Goal: Task Accomplishment & Management: Complete application form

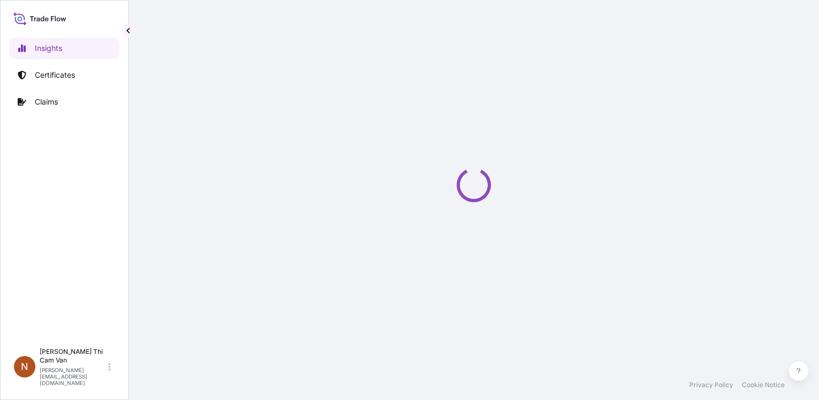
select select "2025"
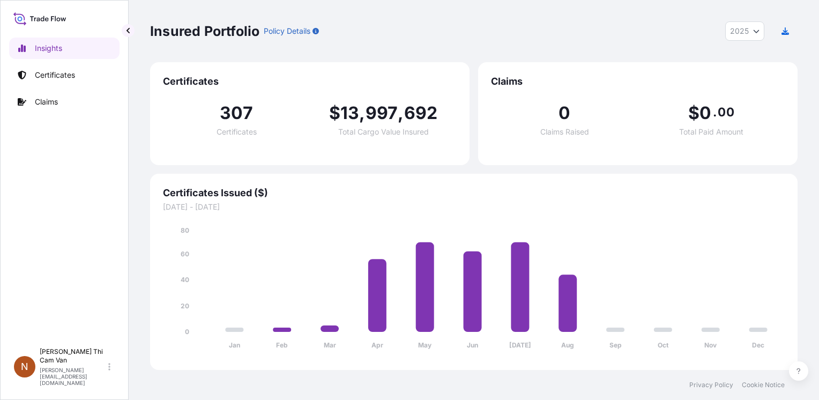
click at [66, 59] on div "Insights Certificates Claims" at bounding box center [64, 185] width 110 height 315
click at [71, 76] on p "Certificates" at bounding box center [55, 75] width 40 height 11
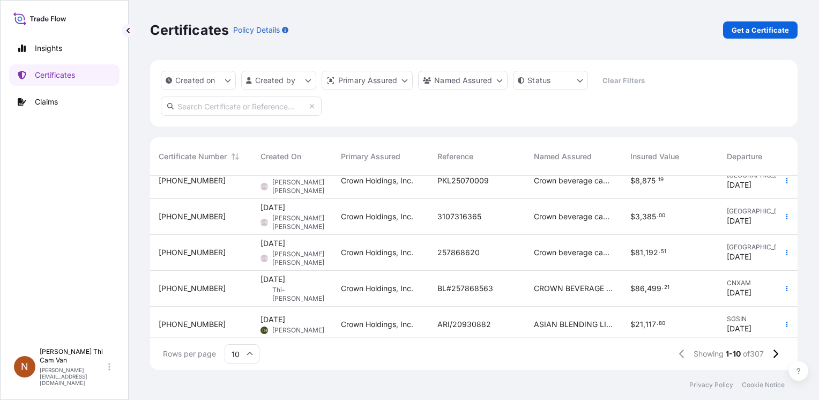
scroll to position [205, 0]
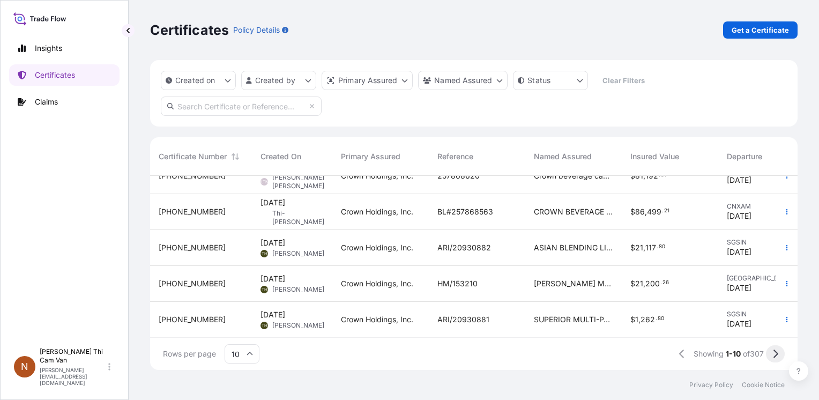
click at [779, 352] on button at bounding box center [775, 353] width 19 height 17
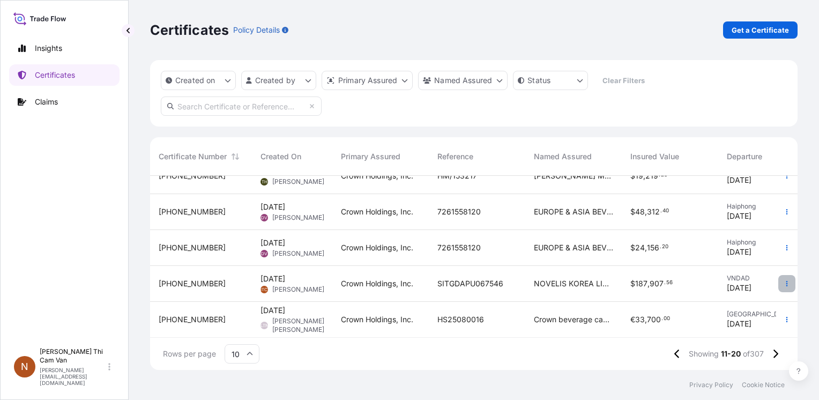
click at [784, 280] on icon "button" at bounding box center [787, 283] width 6 height 6
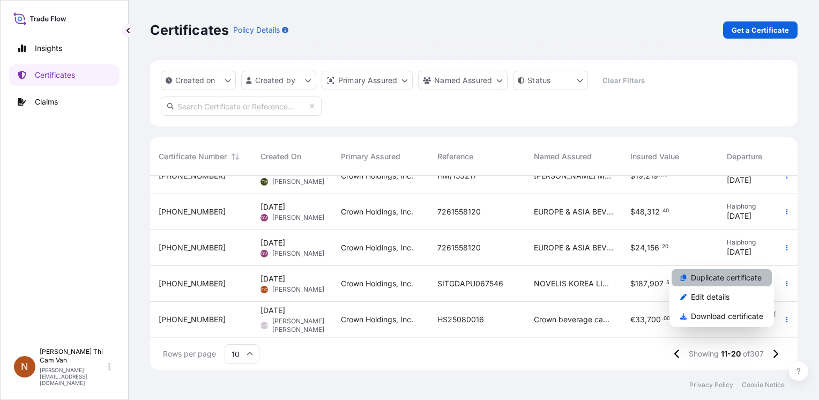
click at [735, 279] on p "Duplicate certificate" at bounding box center [726, 277] width 71 height 11
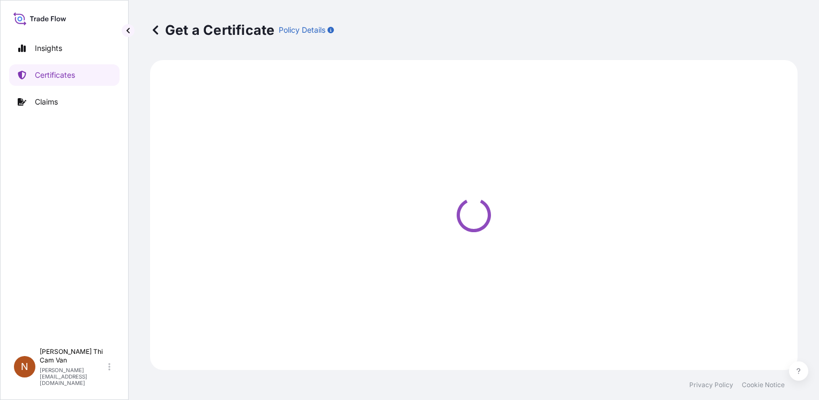
select select "Sea"
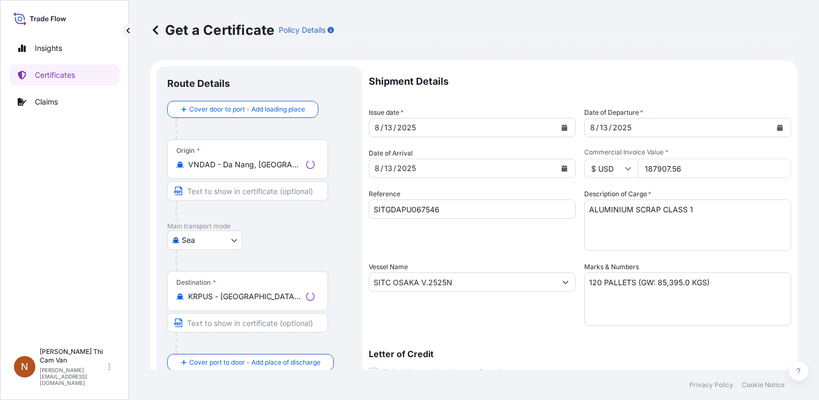
select select "31483"
click at [689, 33] on div "Get a Certificate Policy Details" at bounding box center [474, 29] width 648 height 17
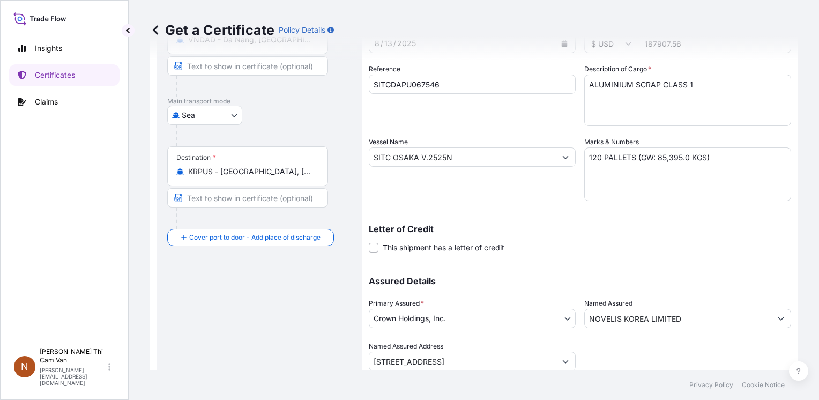
scroll to position [161, 0]
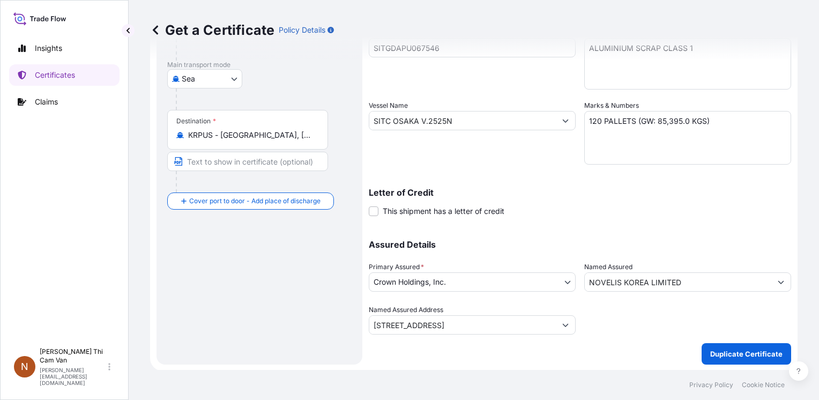
drag, startPoint x: 491, startPoint y: 242, endPoint x: 453, endPoint y: 261, distance: 42.7
click at [453, 262] on div "Primary Assured * Crown Holdings, Inc." at bounding box center [472, 277] width 207 height 30
click at [448, 130] on div "Vessel Name SITC OSAKA V.2525N" at bounding box center [472, 132] width 207 height 64
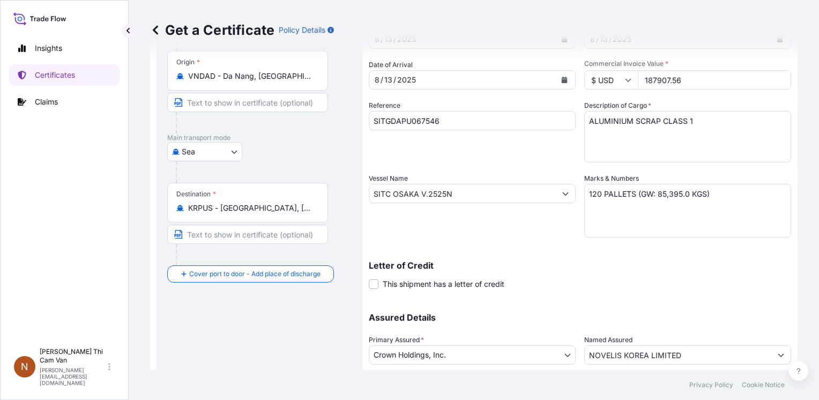
scroll to position [0, 0]
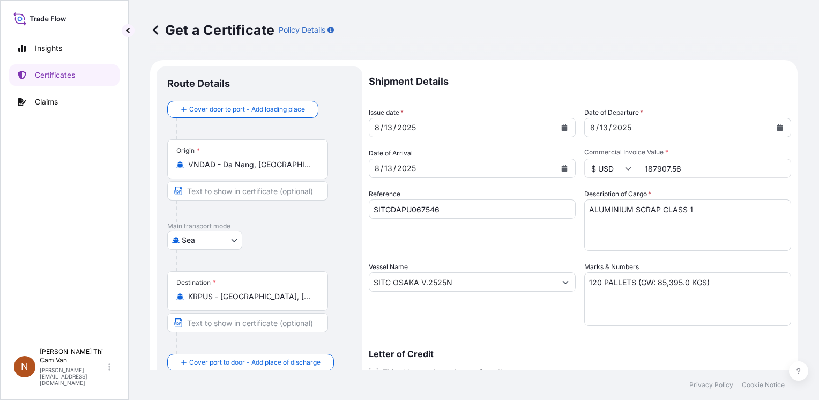
click at [562, 128] on icon "Calendar" at bounding box center [565, 127] width 6 height 6
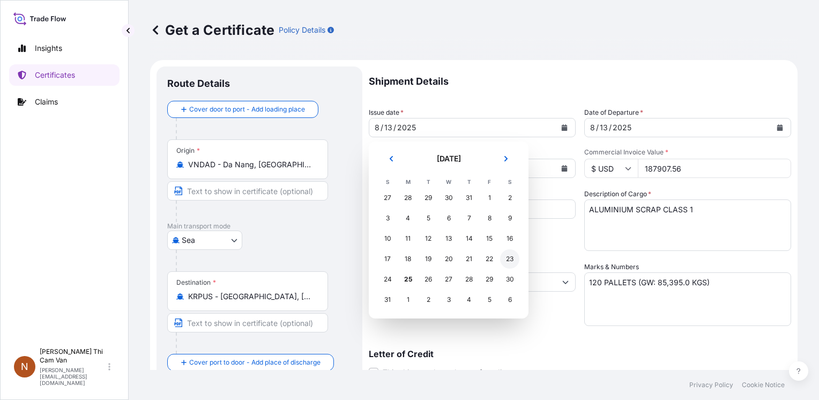
click at [510, 258] on div "23" at bounding box center [509, 258] width 19 height 19
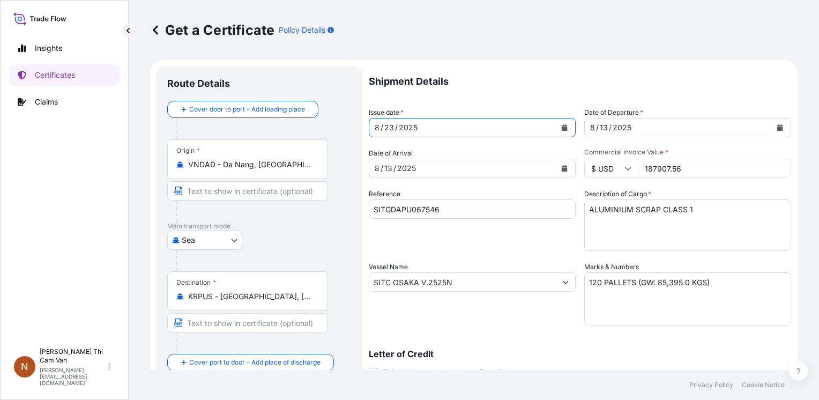
click at [562, 167] on icon "Calendar" at bounding box center [565, 168] width 6 height 6
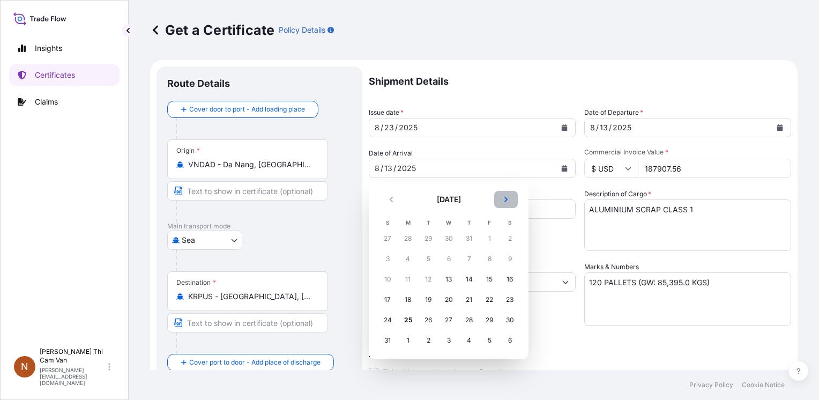
click at [509, 195] on button "Next" at bounding box center [506, 199] width 24 height 17
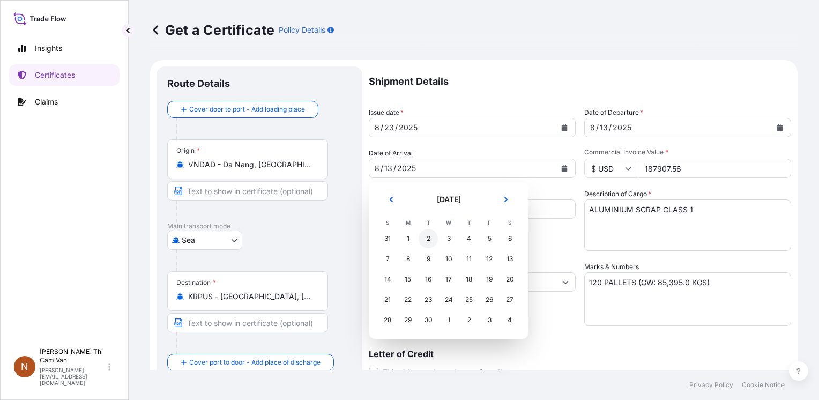
click at [425, 240] on div "2" at bounding box center [428, 238] width 19 height 19
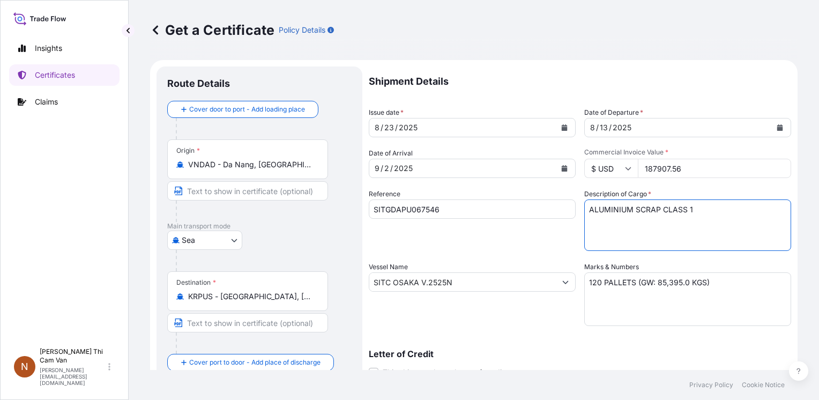
click at [753, 201] on textarea "ALUMINIUM SCRAP CLASS 1" at bounding box center [687, 224] width 207 height 51
click at [448, 245] on div "Reference SITGDAPU067546" at bounding box center [472, 220] width 207 height 62
drag, startPoint x: 457, startPoint y: 212, endPoint x: 150, endPoint y: 198, distance: 307.0
click at [158, 198] on form "Route Details Cover door to port - Add loading place Place of loading Road / [G…" at bounding box center [474, 296] width 648 height 472
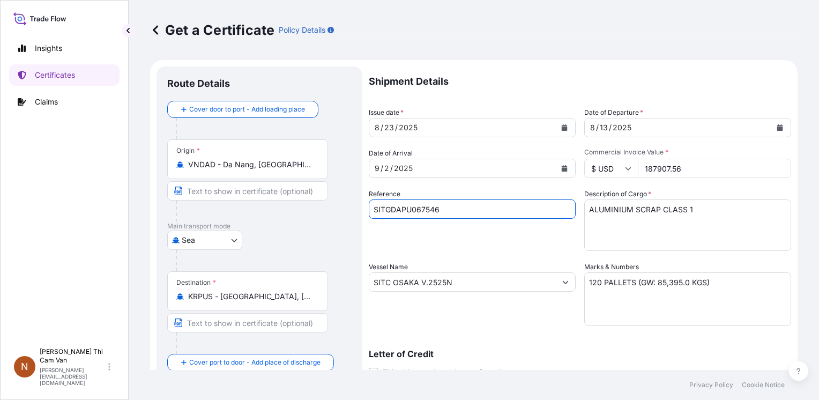
paste input "82"
type input "SITGDAPU067826"
click at [459, 236] on div "Reference SITGDAPU067826" at bounding box center [472, 220] width 207 height 62
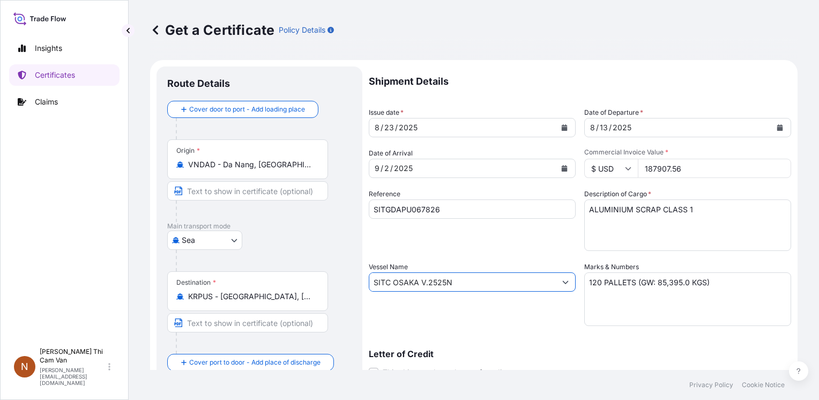
drag, startPoint x: 421, startPoint y: 280, endPoint x: 280, endPoint y: 270, distance: 140.8
click at [287, 282] on form "Route Details Cover door to port - Add loading place Place of loading Road / [G…" at bounding box center [474, 296] width 648 height 472
click at [401, 284] on input "Vessel Name" at bounding box center [462, 281] width 187 height 19
paste input "SITC [GEOGRAPHIC_DATA] V.2529N"
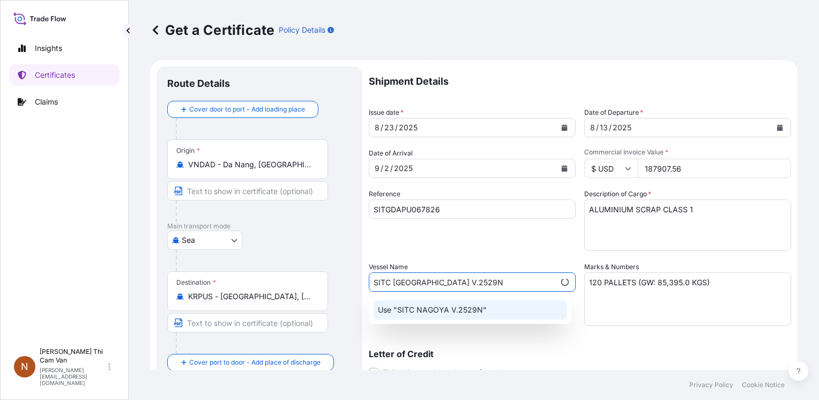
click at [417, 306] on p "Use "SITC NAGOYA V.2529N"" at bounding box center [432, 310] width 109 height 11
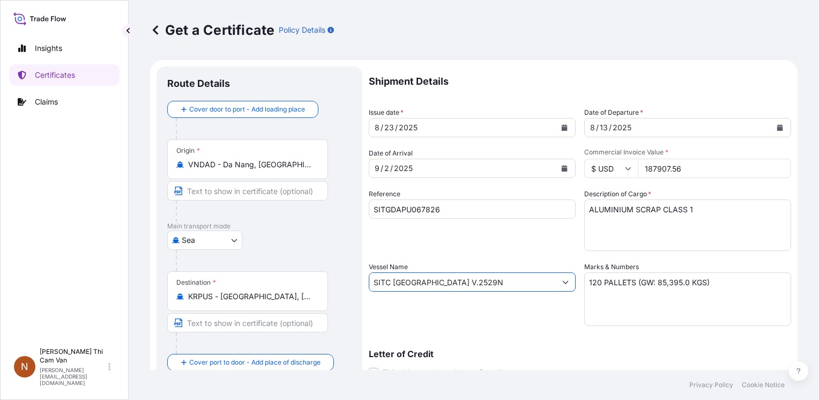
type input "SITC [GEOGRAPHIC_DATA] V.2529N"
click at [521, 122] on div "Shipment Details Issue date * [DATE] Date of Departure * [DATE] Date of Arrival…" at bounding box center [580, 280] width 423 height 429
click at [775, 129] on button "Calendar" at bounding box center [780, 127] width 17 height 17
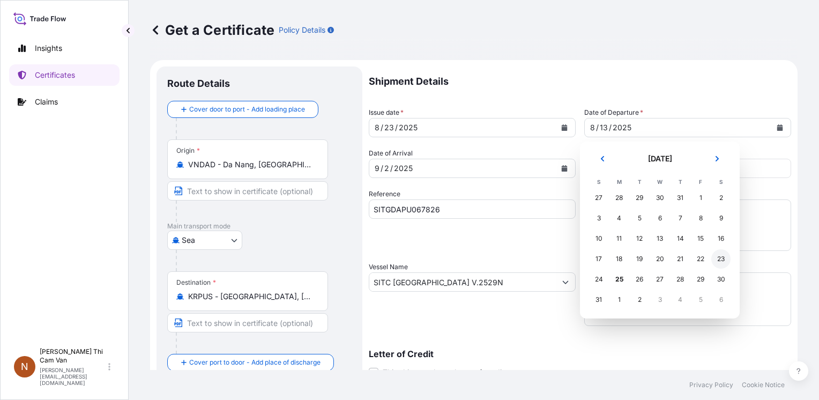
click at [720, 255] on div "23" at bounding box center [721, 258] width 19 height 19
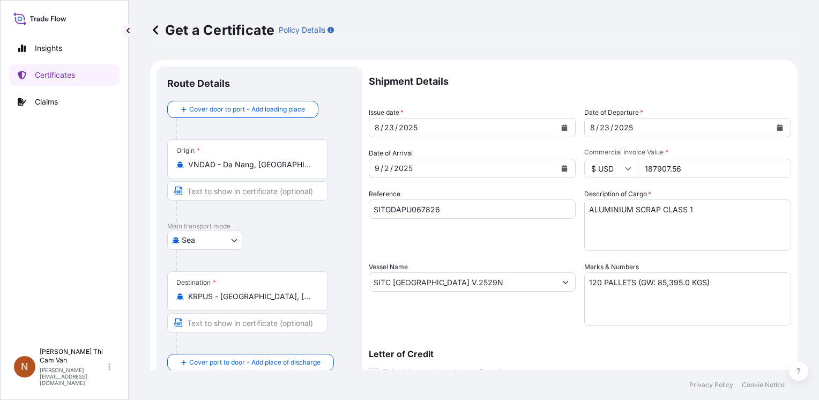
click at [701, 157] on div "Commercial Invoice Value * $ USD 187907.56" at bounding box center [687, 163] width 207 height 30
drag, startPoint x: 697, startPoint y: 167, endPoint x: 470, endPoint y: 159, distance: 227.5
click at [470, 160] on div "Shipment Details Issue date * [DATE] Date of Departure * [DATE] Date of Arrival…" at bounding box center [580, 280] width 423 height 429
paste input "85623.90"
type input "85623.90"
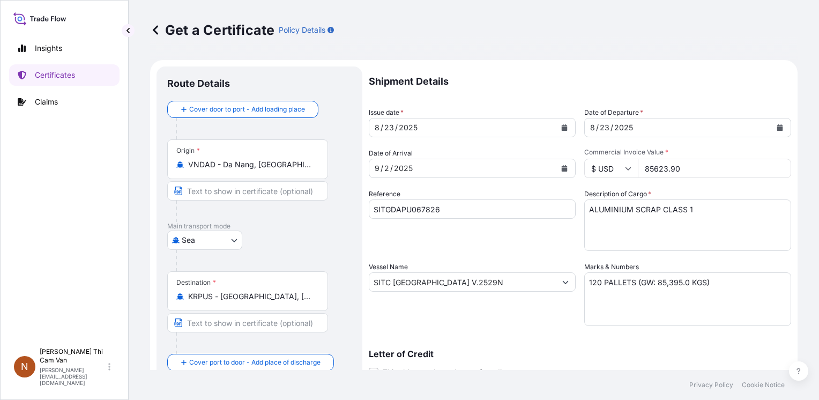
click at [713, 188] on div "Shipment Details Issue date * [DATE] Date of Departure * [DATE] Date of Arrival…" at bounding box center [580, 280] width 423 height 429
click at [698, 207] on textarea "ALUMINIUM SCRAP CLASS 1" at bounding box center [687, 224] width 207 height 51
click at [605, 226] on textarea "ALUMINIUM SCRAP CLASS 1" at bounding box center [687, 224] width 207 height 51
click at [587, 219] on textarea "ALUMINIUM SCRAP CLASS 1" at bounding box center [687, 224] width 207 height 51
drag, startPoint x: 706, startPoint y: 211, endPoint x: 710, endPoint y: 223, distance: 12.4
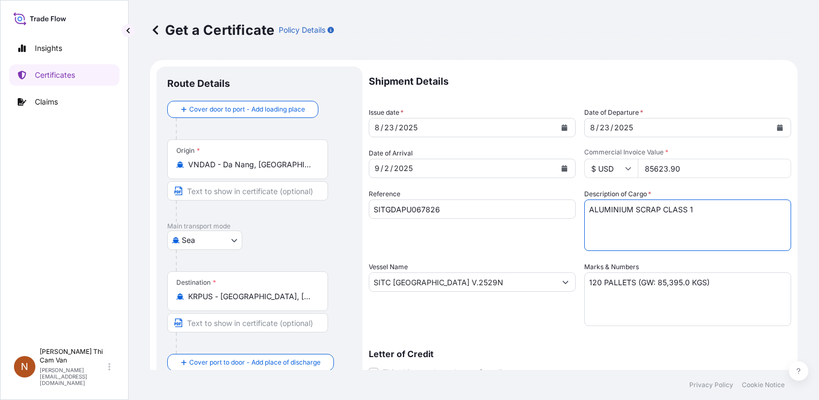
click at [707, 216] on textarea "ALUMINIUM SCRAP CLASS 1" at bounding box center [687, 224] width 207 height 51
paste textarea "ALUMINIUM SCRAP CLASS 3"
type textarea "ALUMINIUM SCRAP CLASS 1 ALUMINIUM SCRAP CLASS 3"
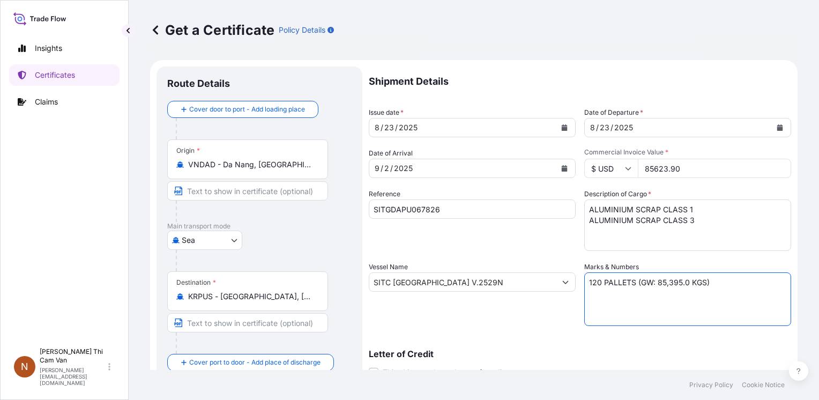
drag, startPoint x: 597, startPoint y: 283, endPoint x: 573, endPoint y: 283, distance: 23.6
click at [575, 284] on div "Shipment Details Issue date * [DATE] Date of Departure * [DATE] Date of Arrival…" at bounding box center [580, 280] width 423 height 429
drag, startPoint x: 674, startPoint y: 283, endPoint x: 650, endPoint y: 284, distance: 23.6
click at [650, 284] on textarea "120 PALLETS (GW: 85,395.0 KGS)" at bounding box center [687, 299] width 207 height 54
paste textarea "40831"
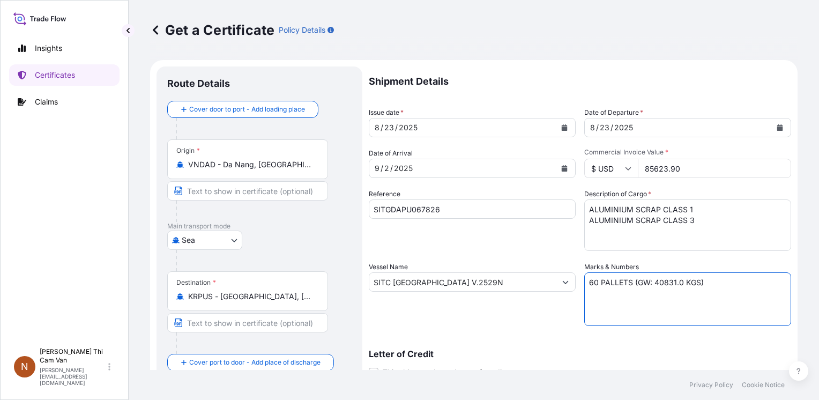
click at [658, 286] on textarea "120 PALLETS (GW: 85,395.0 KGS)" at bounding box center [687, 299] width 207 height 54
type textarea "60 PALLETS (GW: 40,831.0 KGS)"
click at [391, 210] on input "SITGDAPU067826" at bounding box center [472, 208] width 207 height 19
click at [412, 207] on input "SITGDAPU067826" at bounding box center [472, 208] width 207 height 19
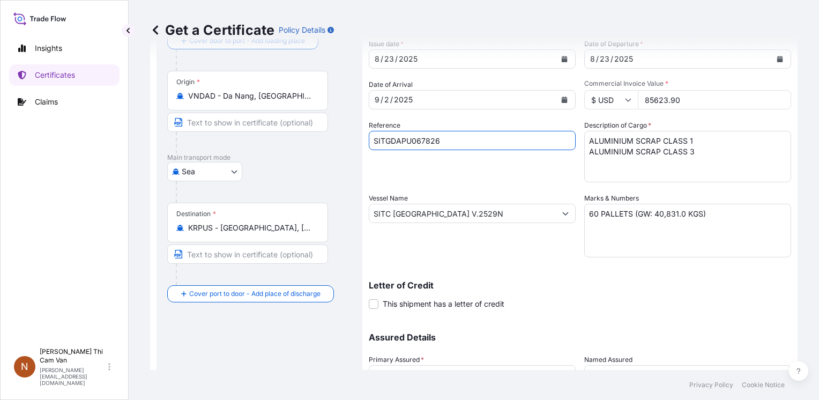
scroll to position [161, 0]
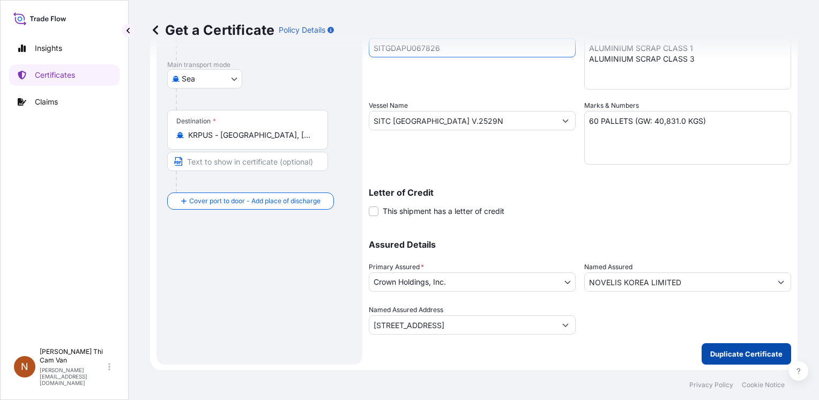
click at [725, 351] on p "Duplicate Certificate" at bounding box center [746, 354] width 72 height 11
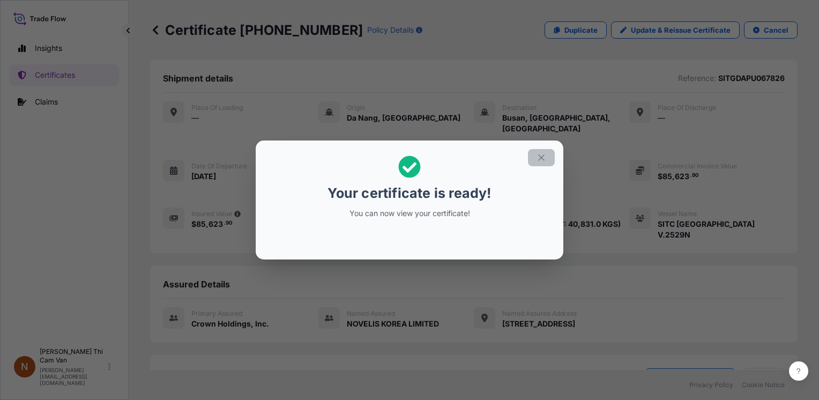
click at [539, 162] on icon "button" at bounding box center [542, 158] width 10 height 10
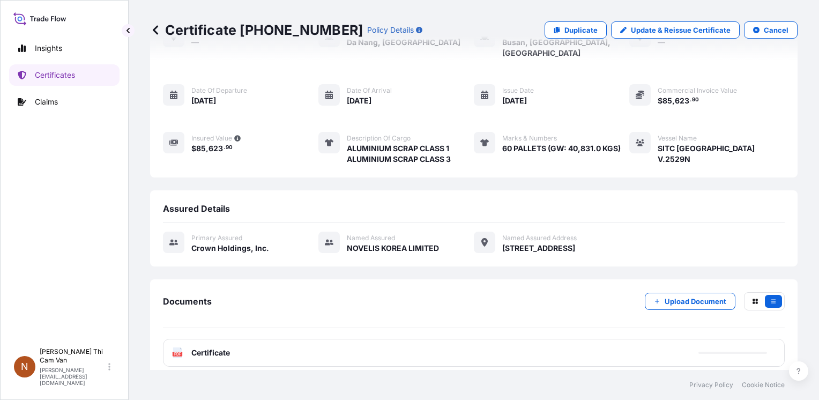
scroll to position [131, 0]
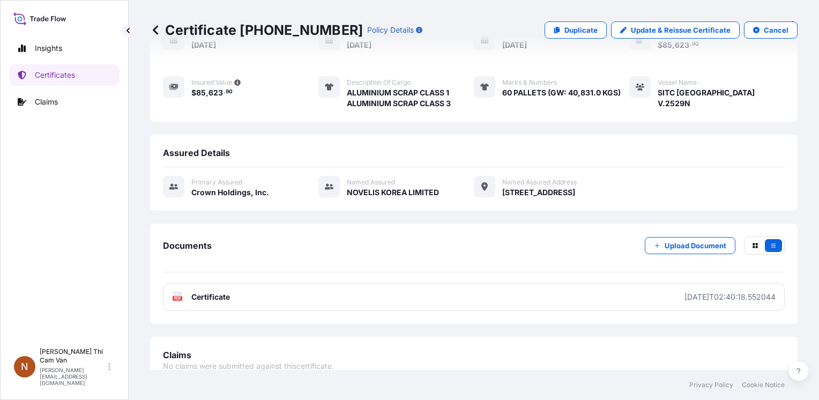
click at [223, 292] on span "Certificate" at bounding box center [210, 297] width 39 height 11
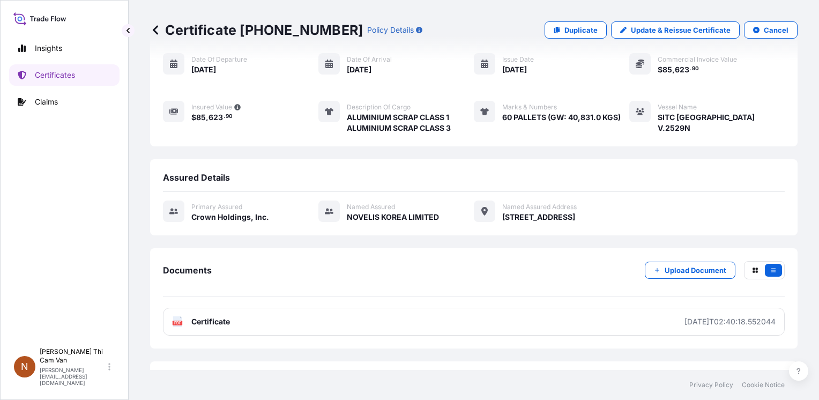
scroll to position [78, 0]
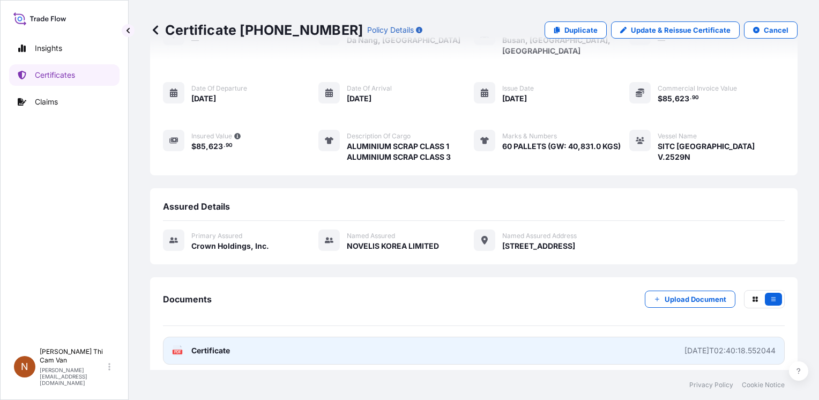
click at [264, 342] on link "PDF Certificate [DATE]T02:40:18.552044" at bounding box center [474, 351] width 622 height 28
